Goal: Task Accomplishment & Management: Manage account settings

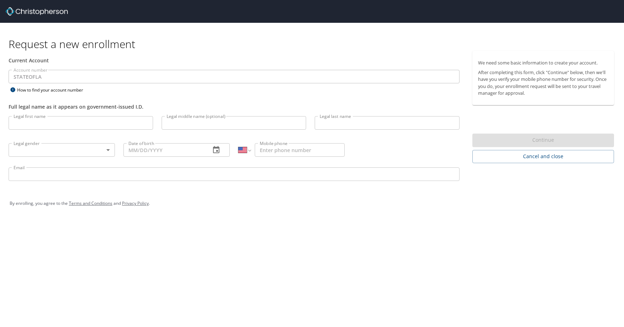
select select "US"
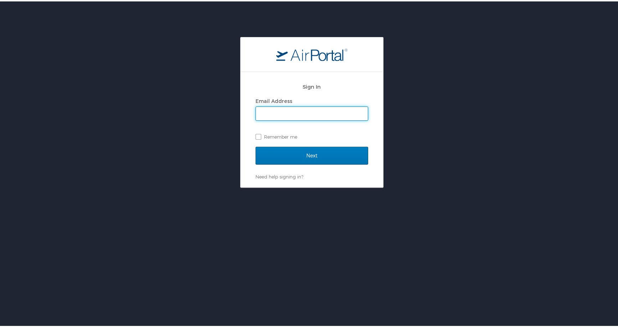
type input "[PERSON_NAME][EMAIL_ADDRESS][PERSON_NAME][DOMAIN_NAME]"
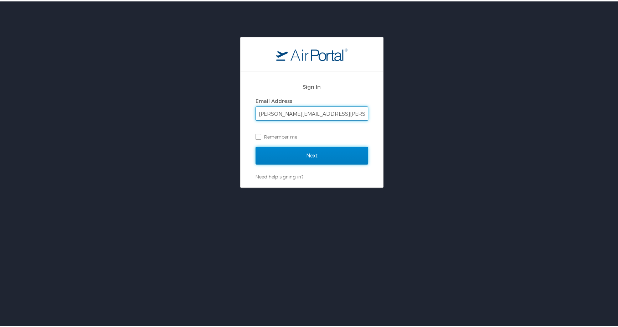
click at [301, 147] on input "Next" at bounding box center [312, 154] width 113 height 18
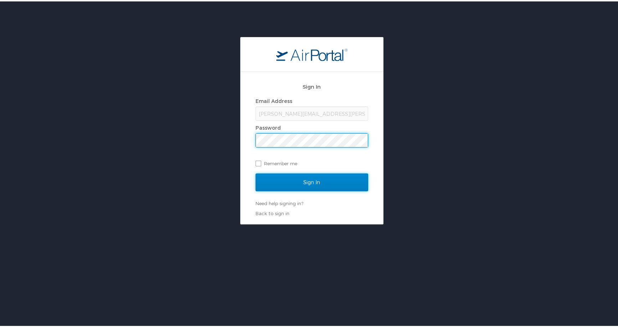
click at [286, 184] on input "Sign In" at bounding box center [312, 181] width 113 height 18
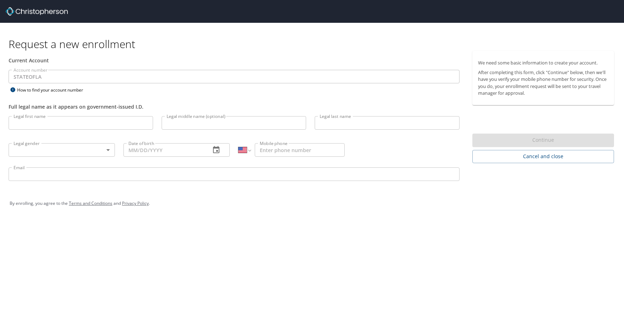
select select "US"
